Goal: Information Seeking & Learning: Learn about a topic

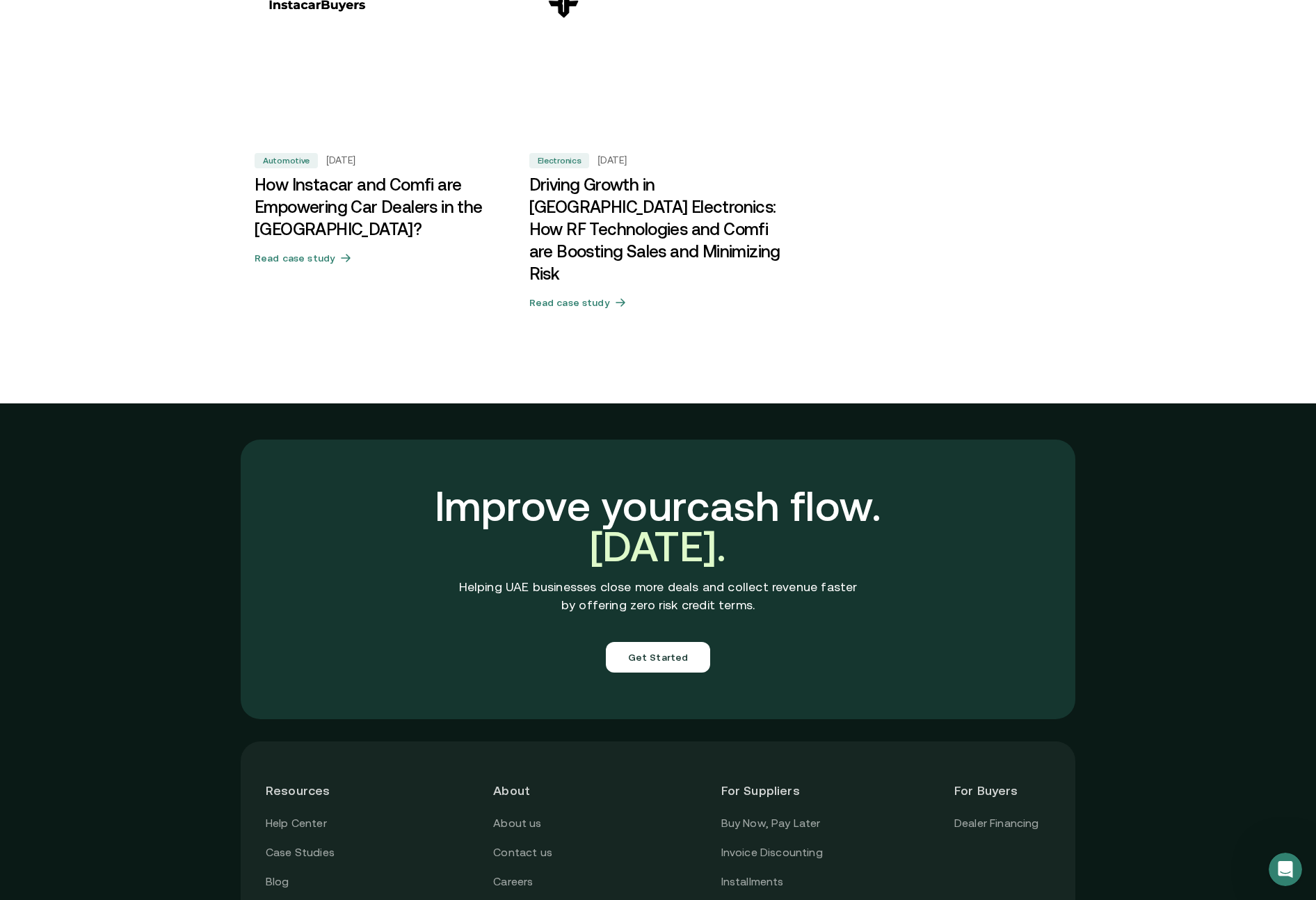
scroll to position [4643, 0]
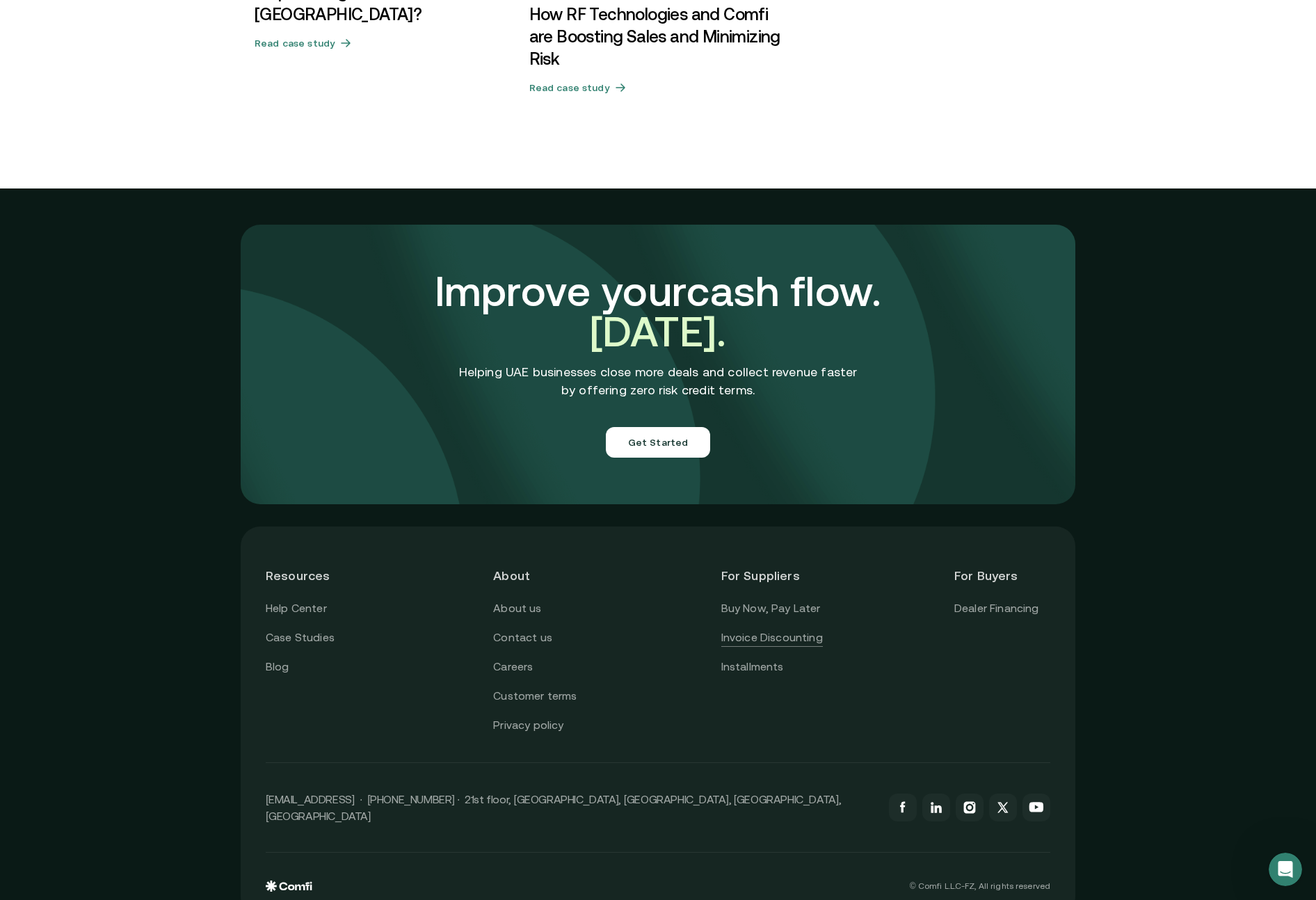
click at [739, 629] on link "Invoice Discounting" at bounding box center [772, 638] width 102 height 18
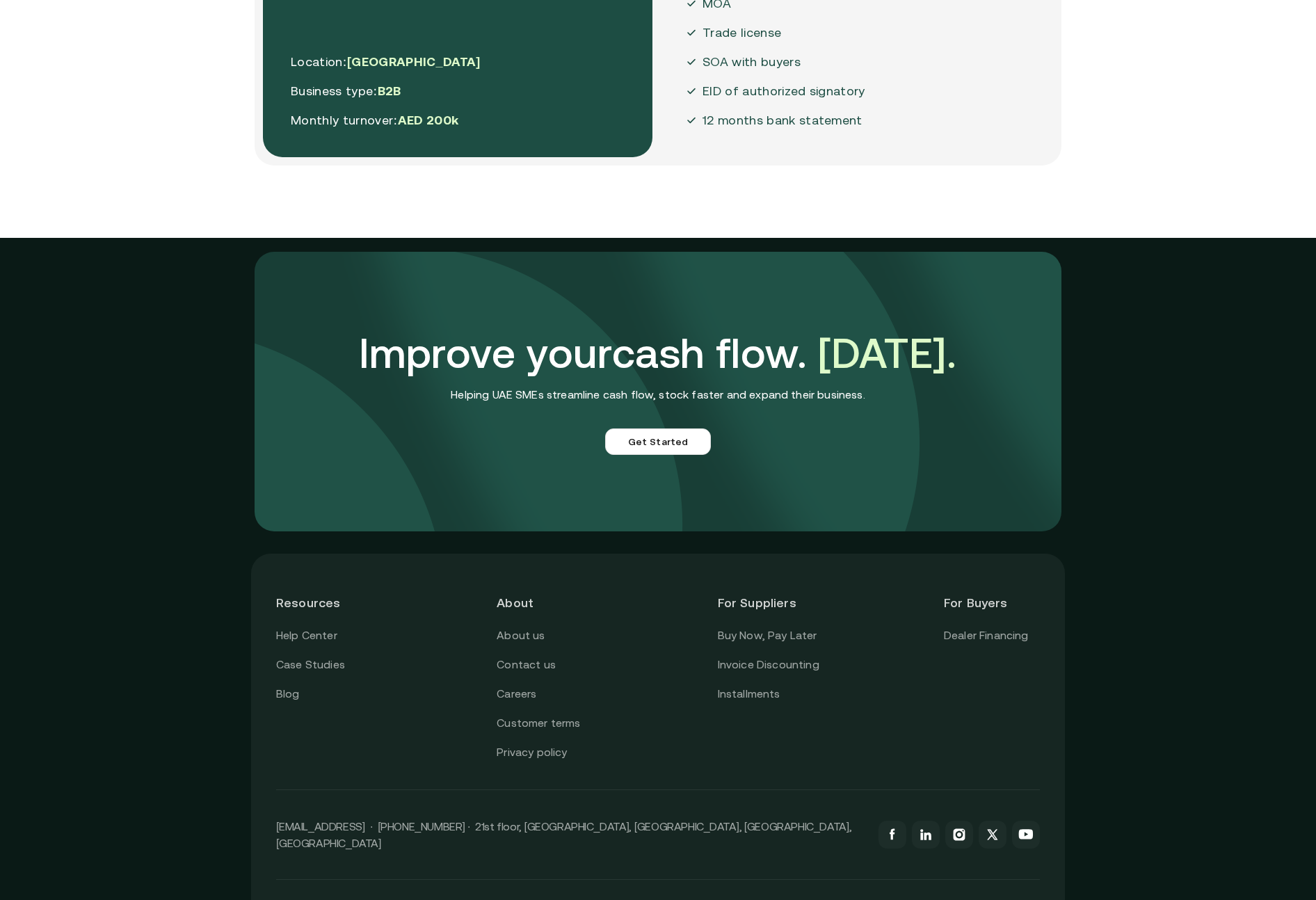
scroll to position [3640, 0]
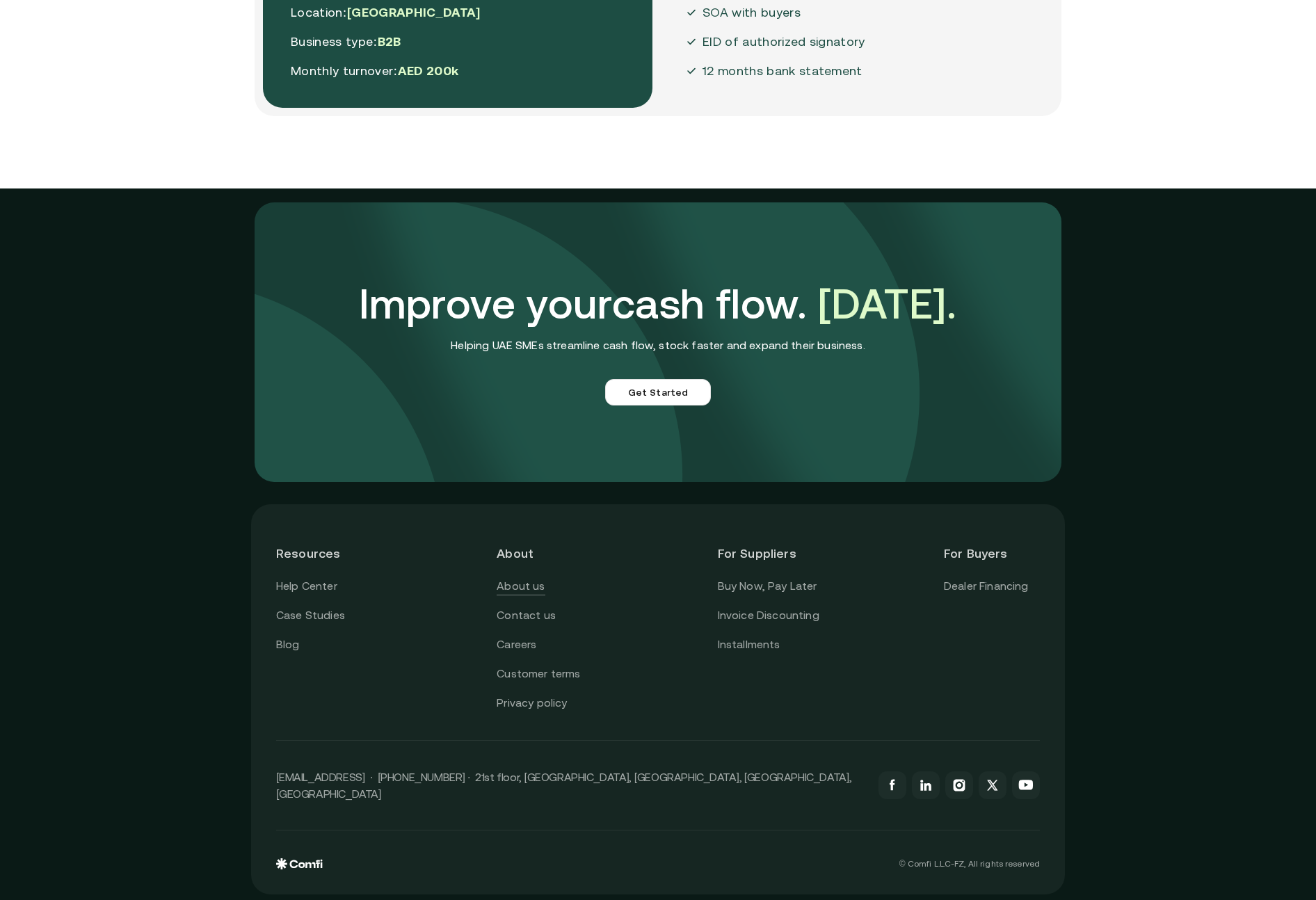
click at [527, 585] on link "About us" at bounding box center [520, 586] width 48 height 18
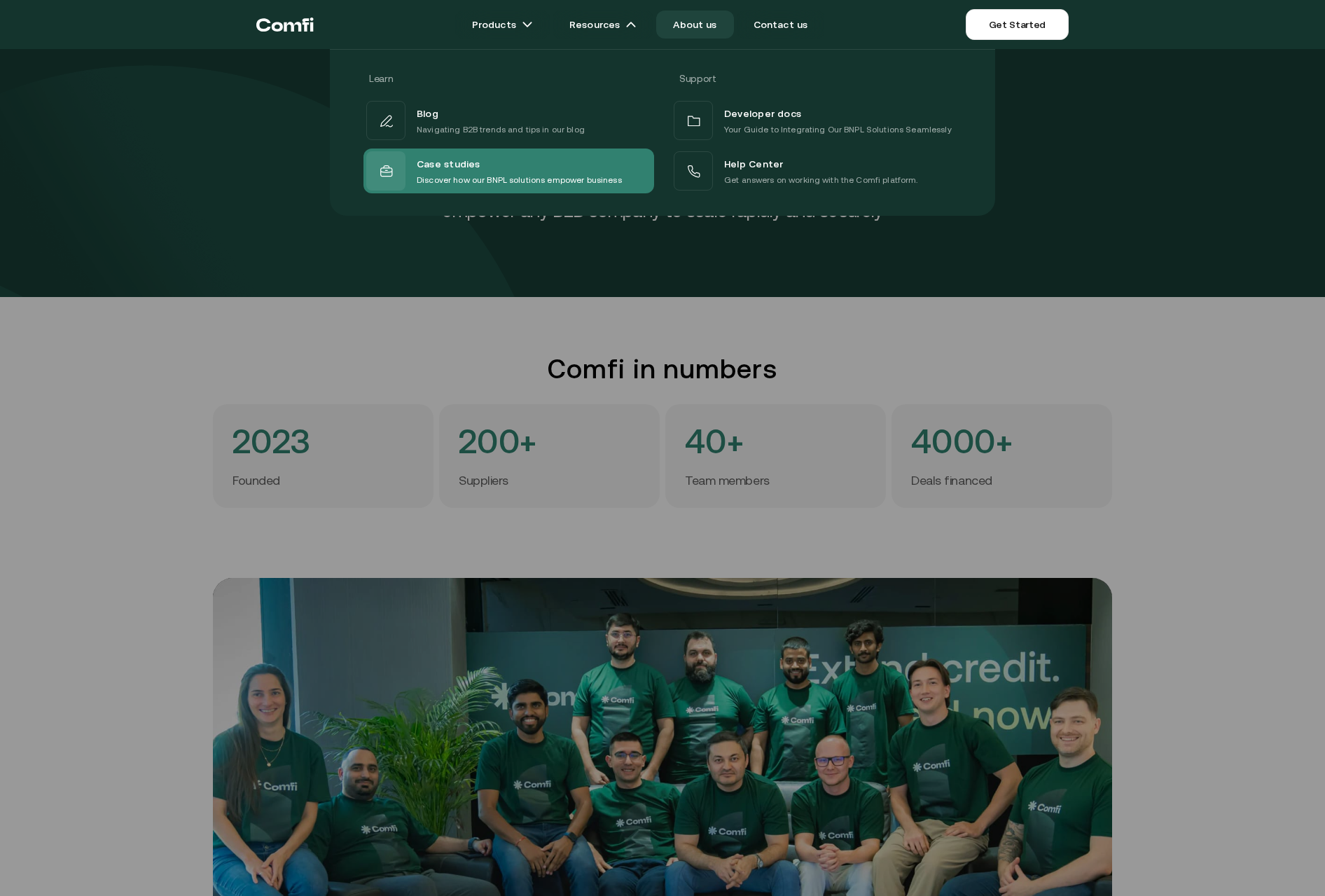
click at [468, 176] on p "Discover how our BNPL solutions empower business" at bounding box center [520, 180] width 205 height 14
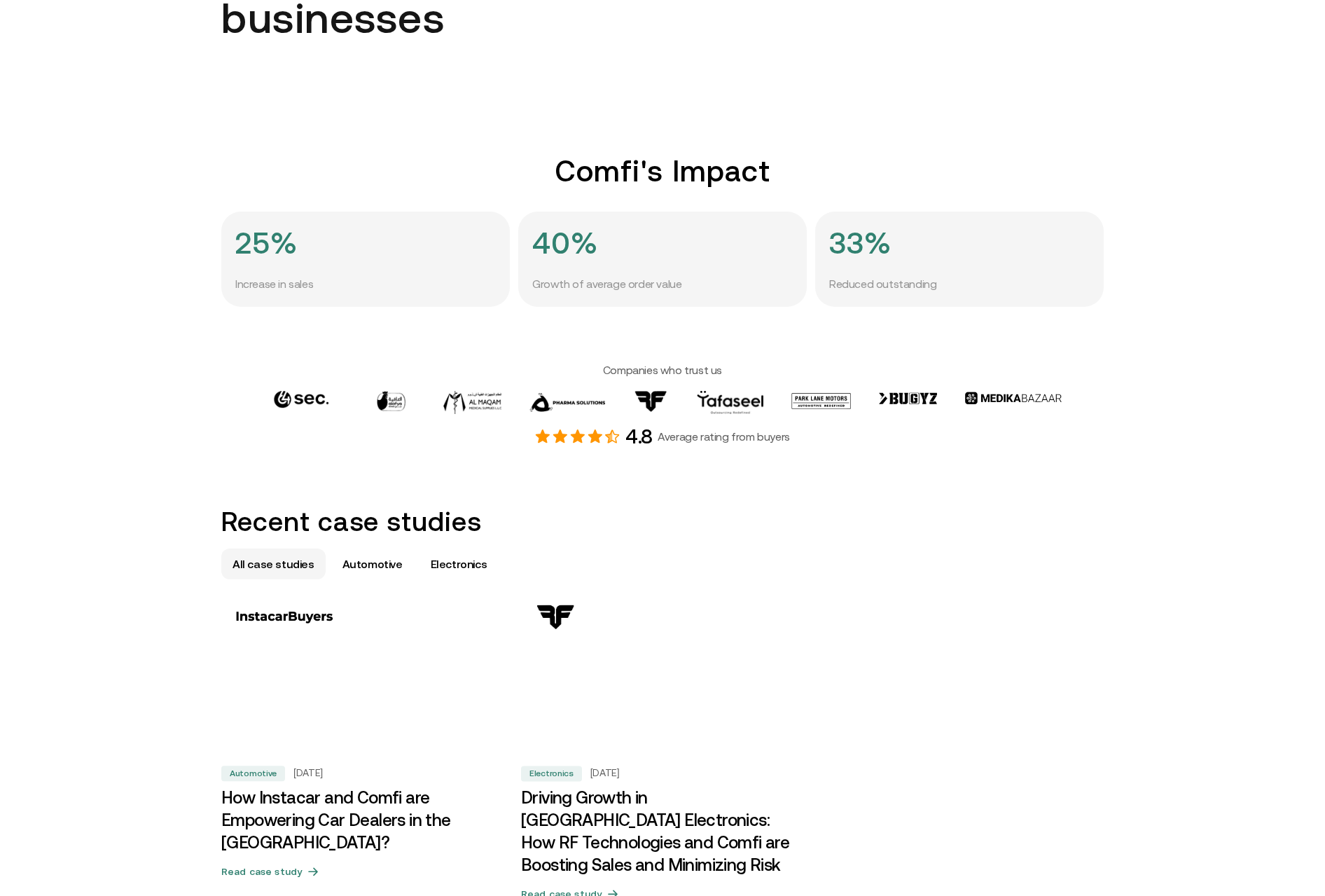
scroll to position [630, 0]
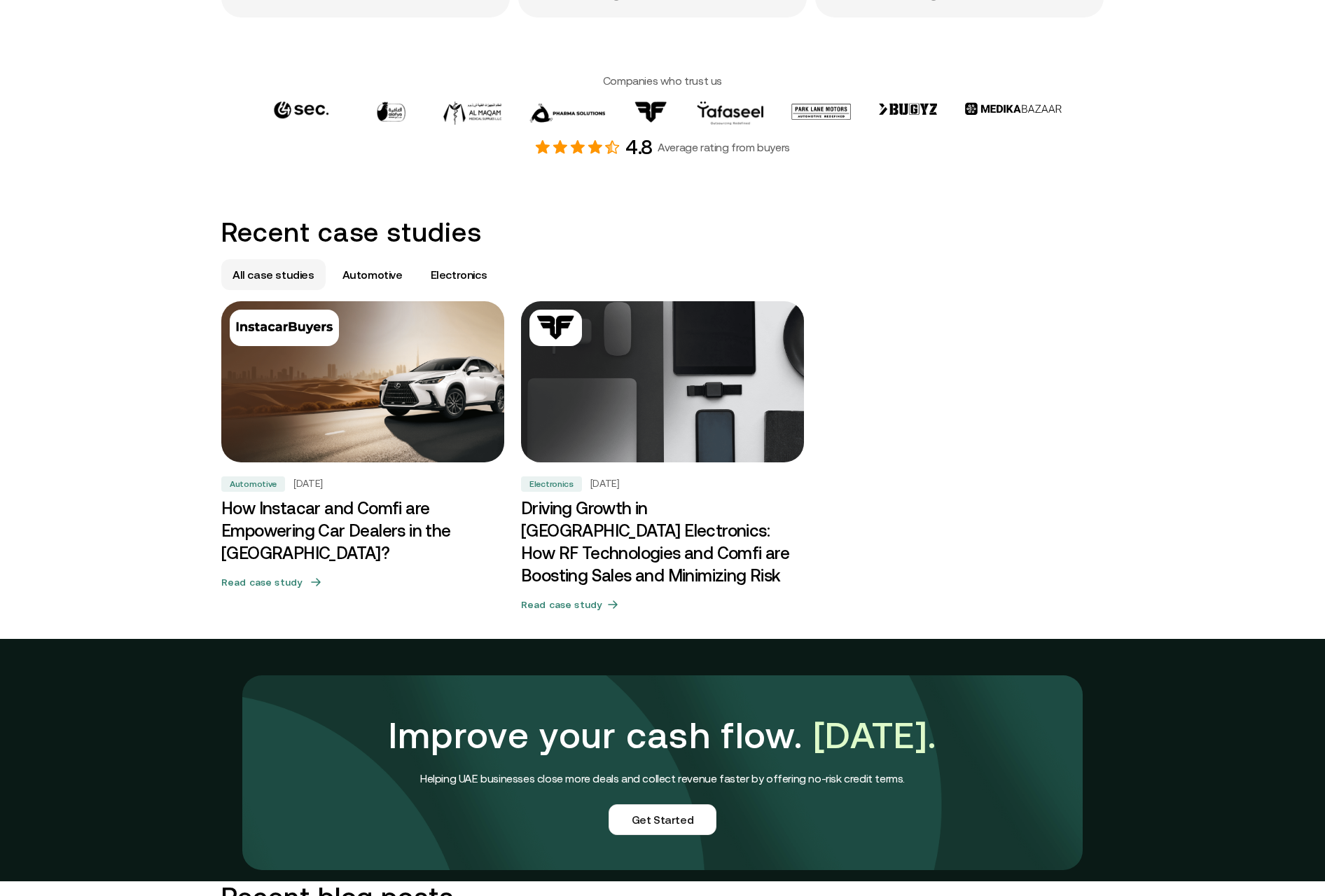
click at [355, 524] on h3 "How Instacar and Comfi are Empowering Car Dealers in the UAE?" at bounding box center [362, 532] width 283 height 68
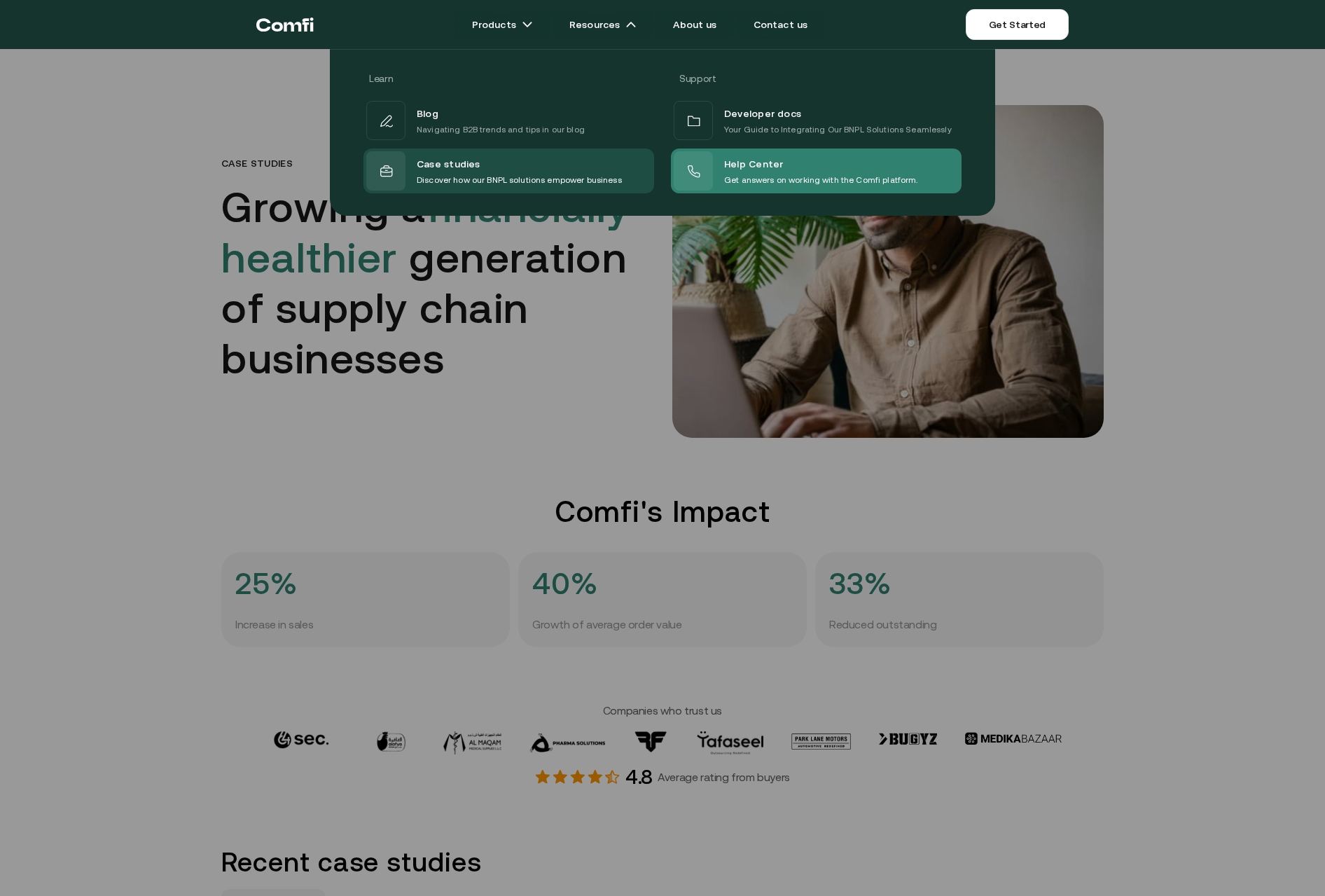
click at [799, 167] on div "Help Center" at bounding box center [820, 163] width 194 height 18
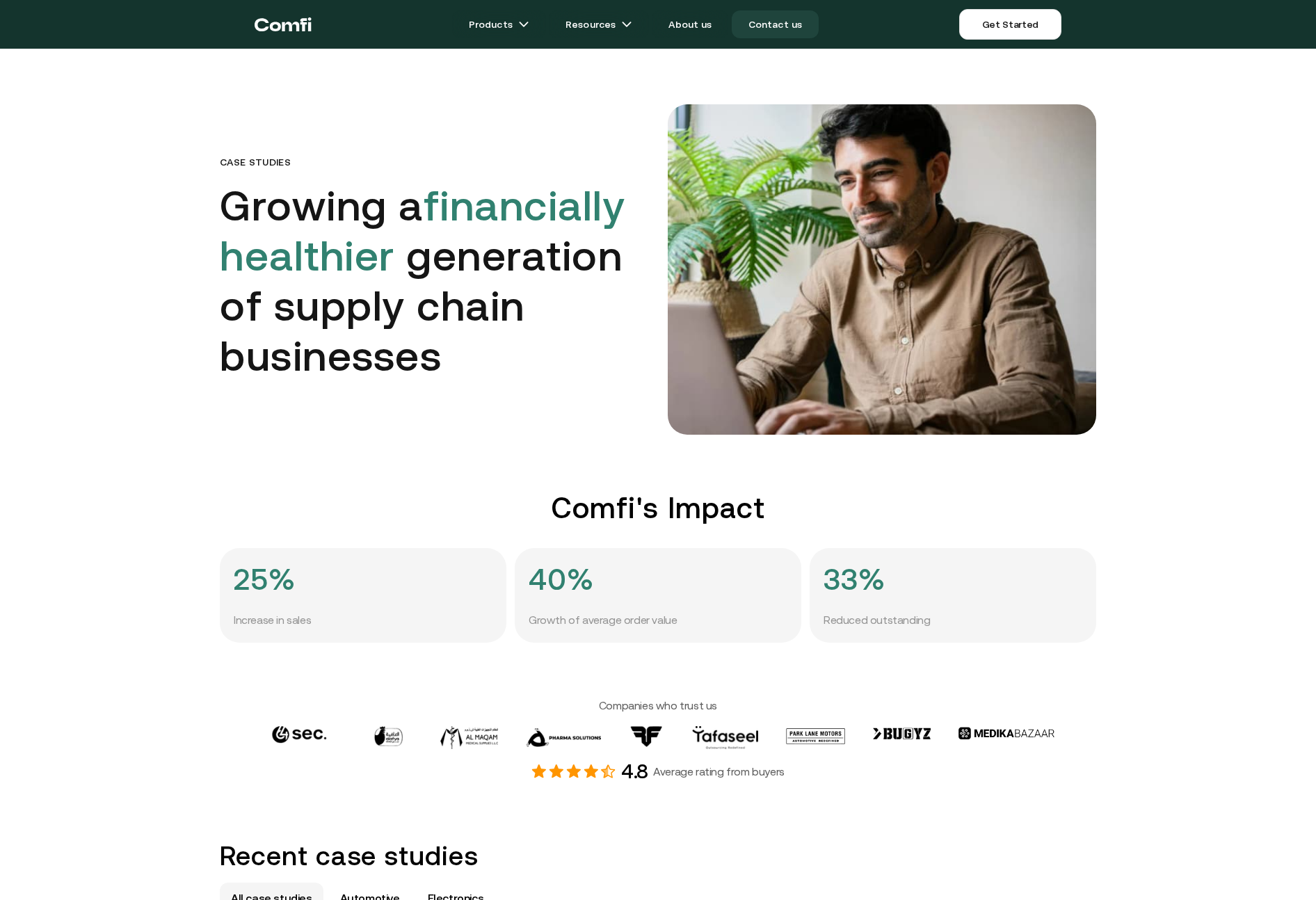
click at [774, 23] on link "Contact us" at bounding box center [775, 25] width 88 height 28
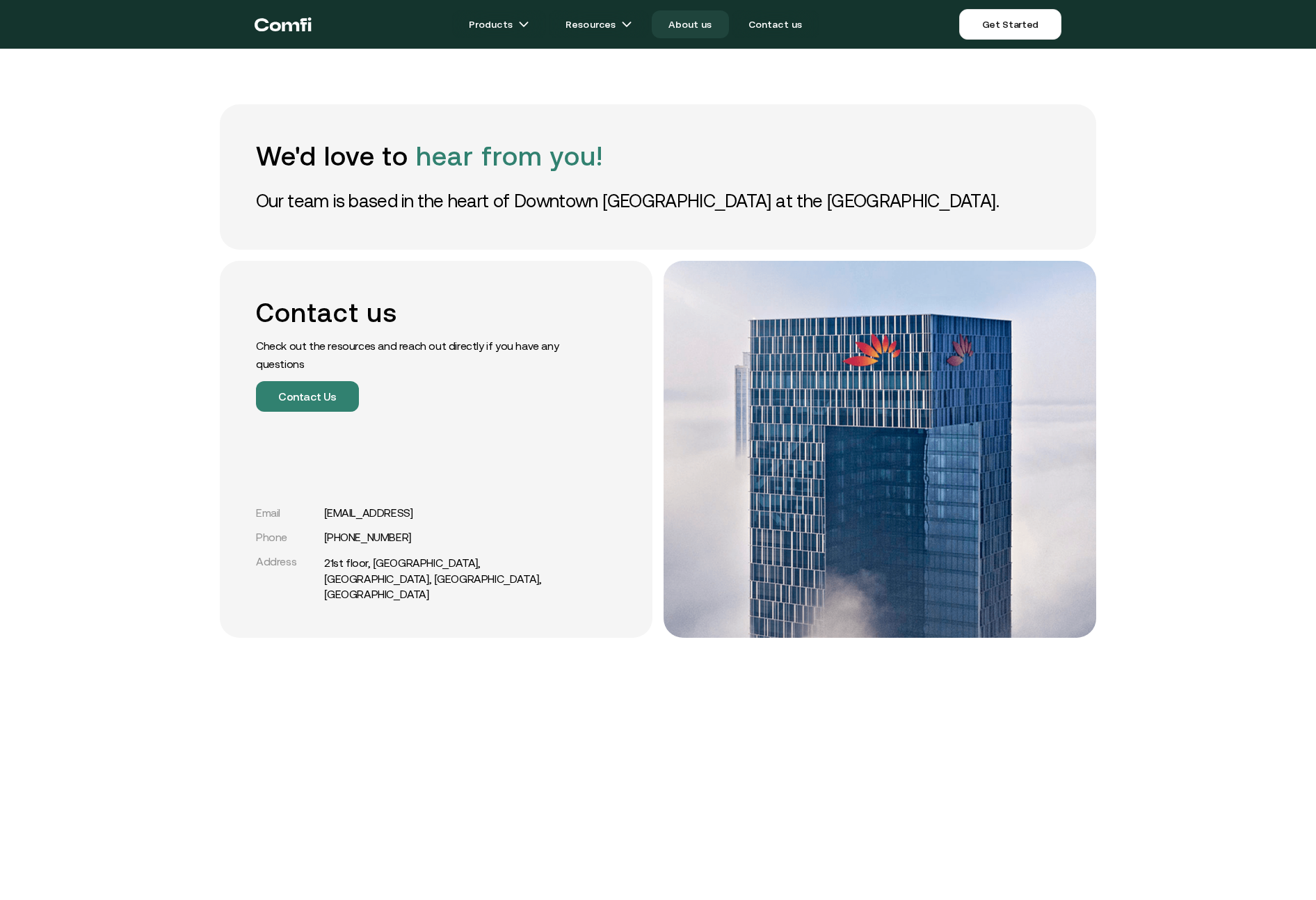
click at [693, 26] on link "About us" at bounding box center [689, 25] width 76 height 28
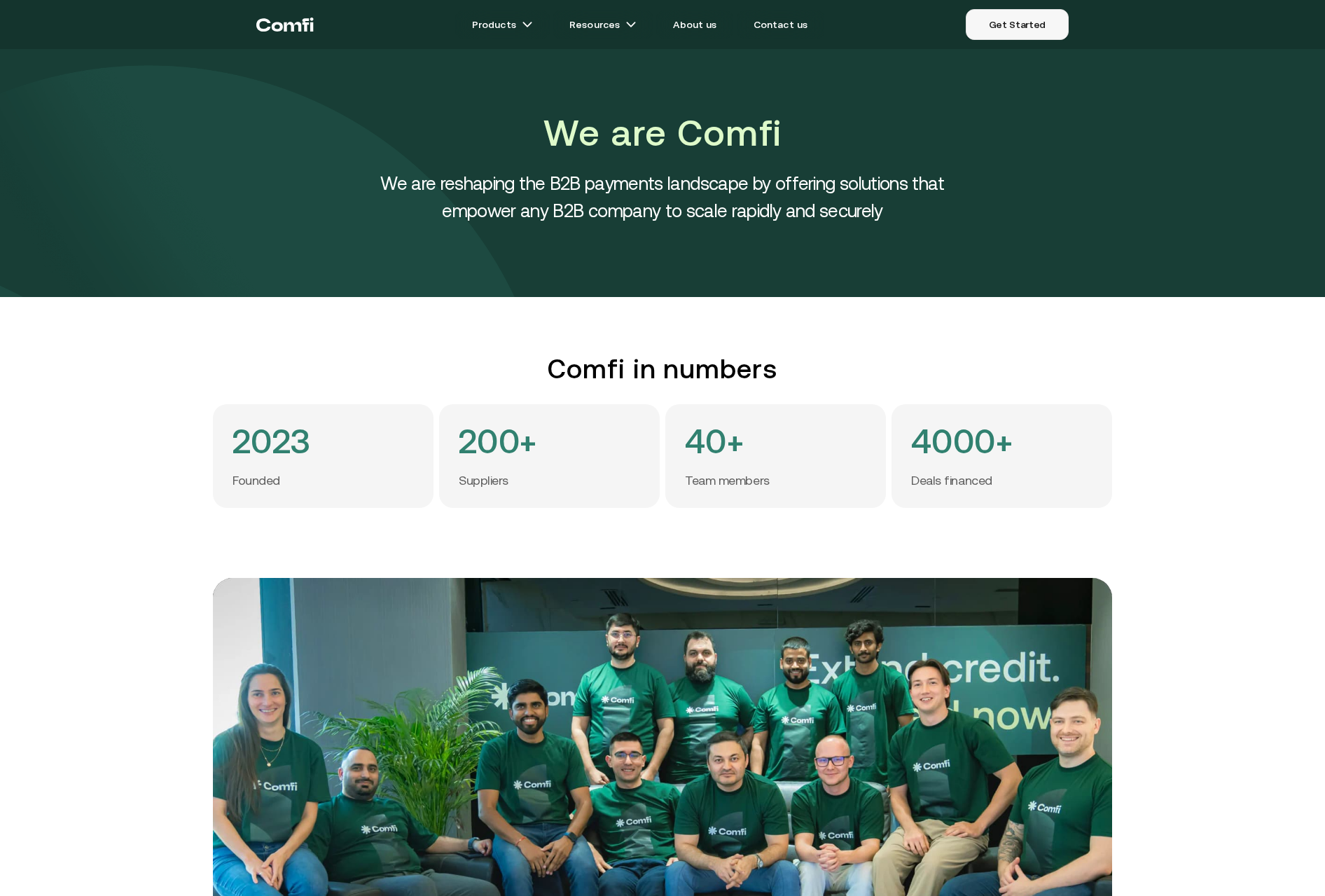
click at [998, 20] on link "Get Started" at bounding box center [1016, 24] width 103 height 31
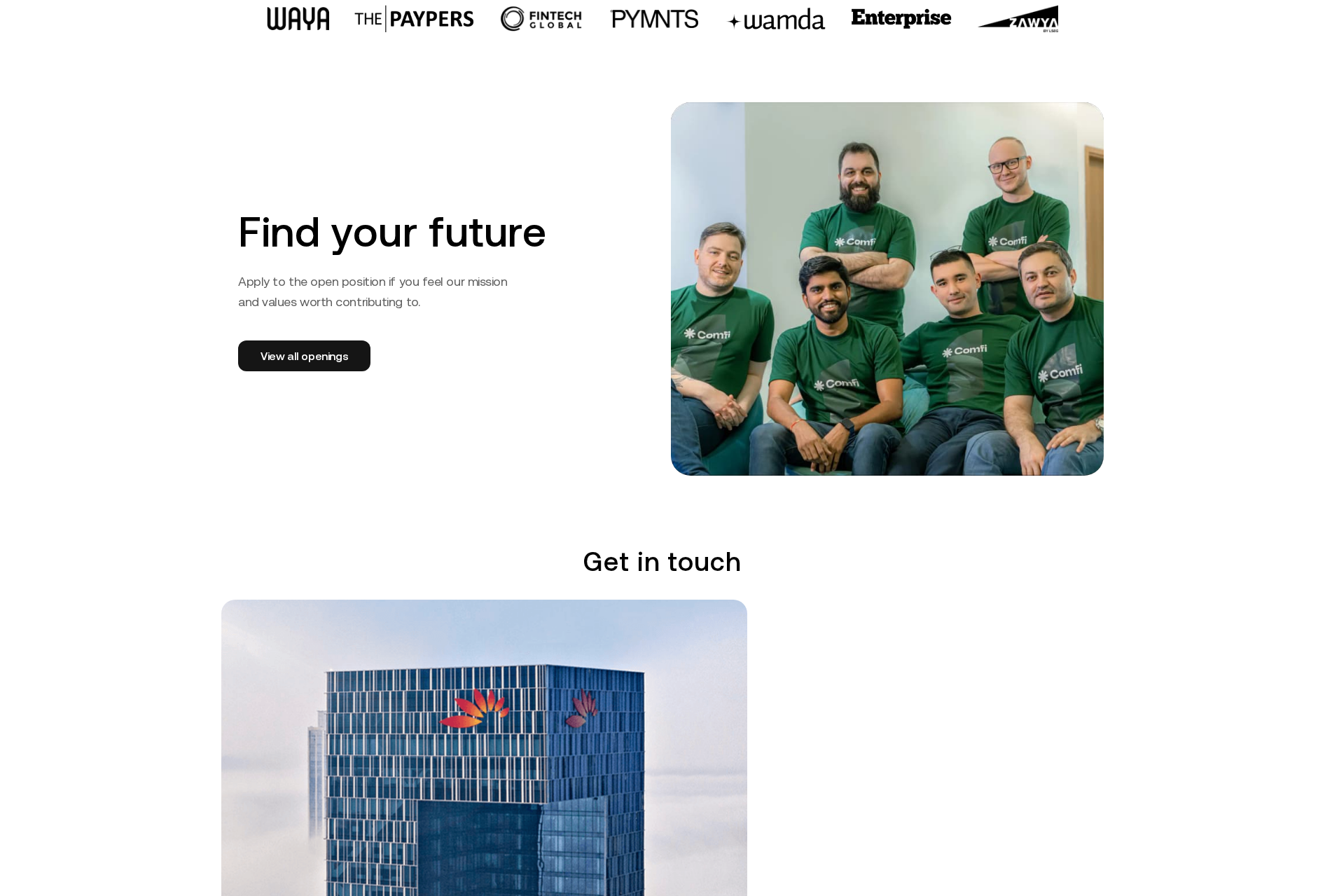
scroll to position [2149, 0]
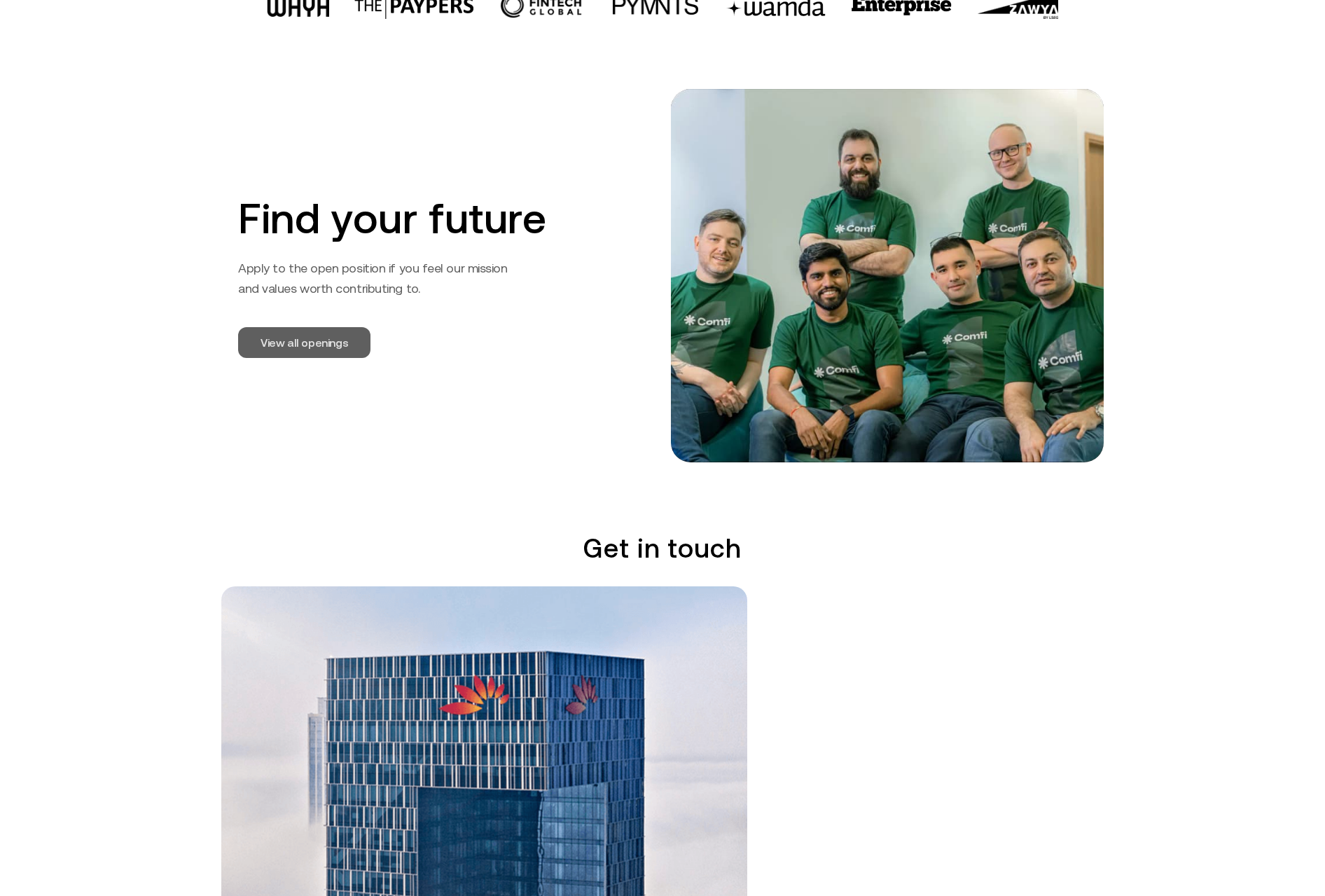
click at [336, 353] on link "View all openings" at bounding box center [304, 342] width 132 height 31
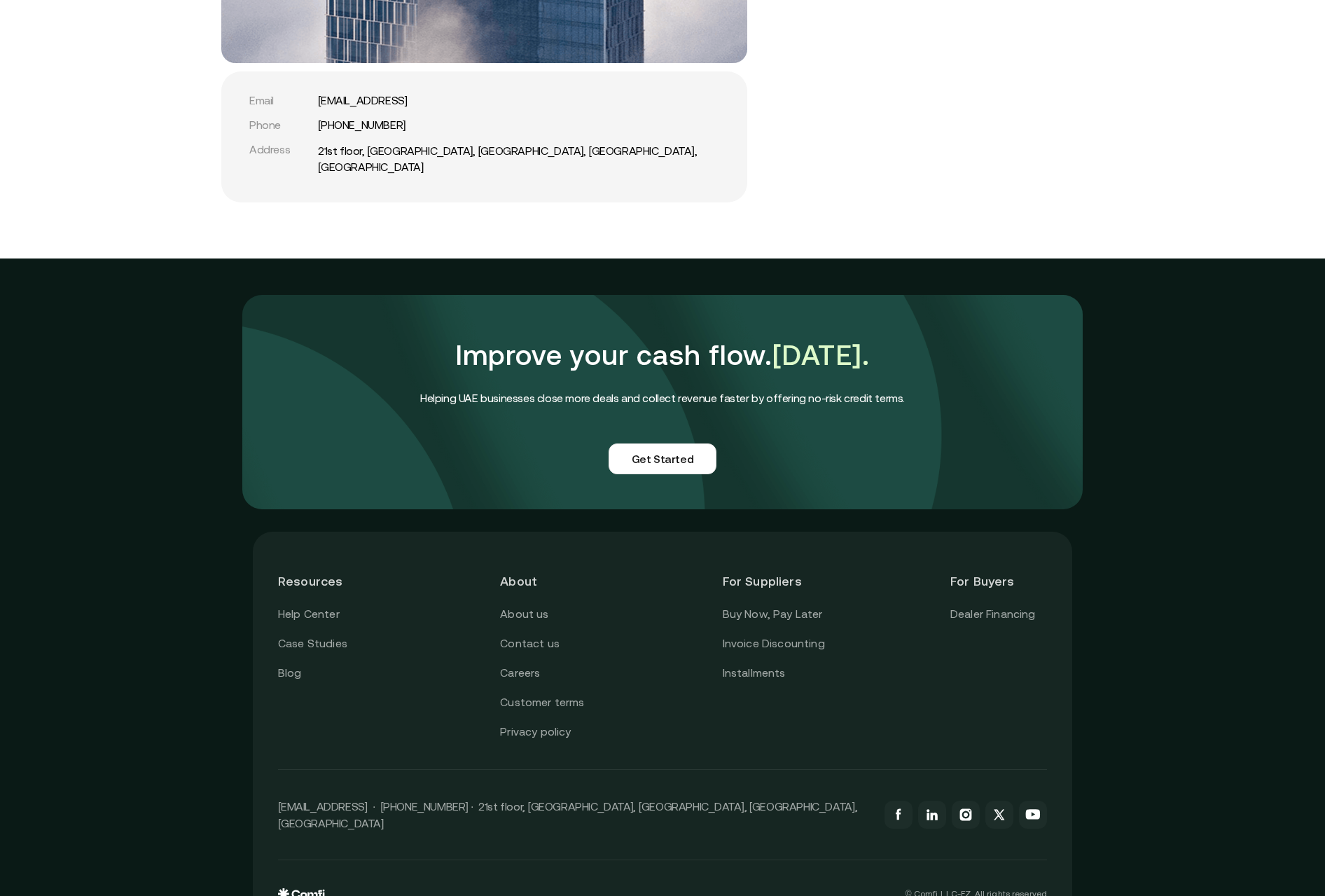
scroll to position [3150, 0]
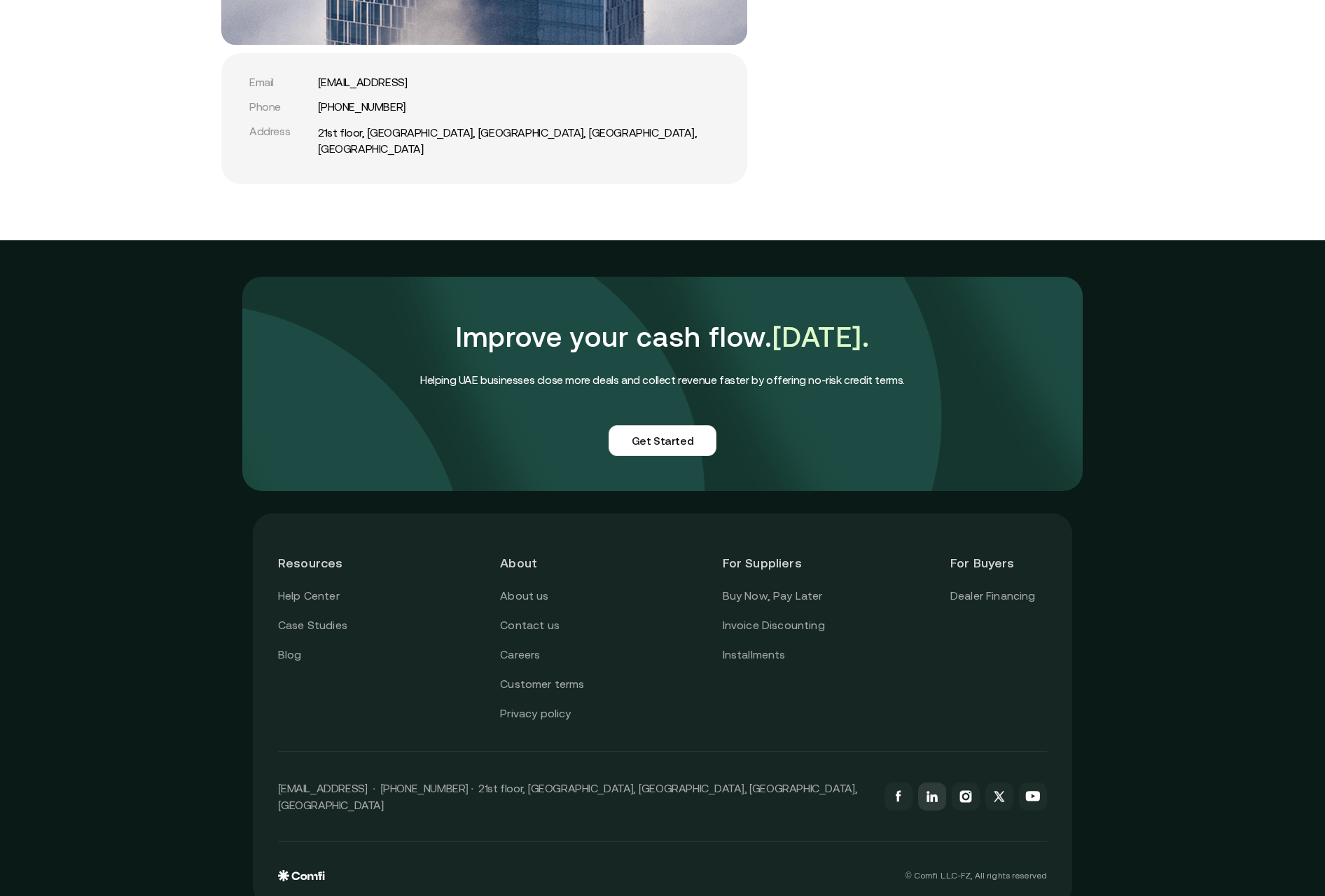
click at [941, 788] on icon at bounding box center [932, 796] width 17 height 17
